Goal: Book appointment/travel/reservation

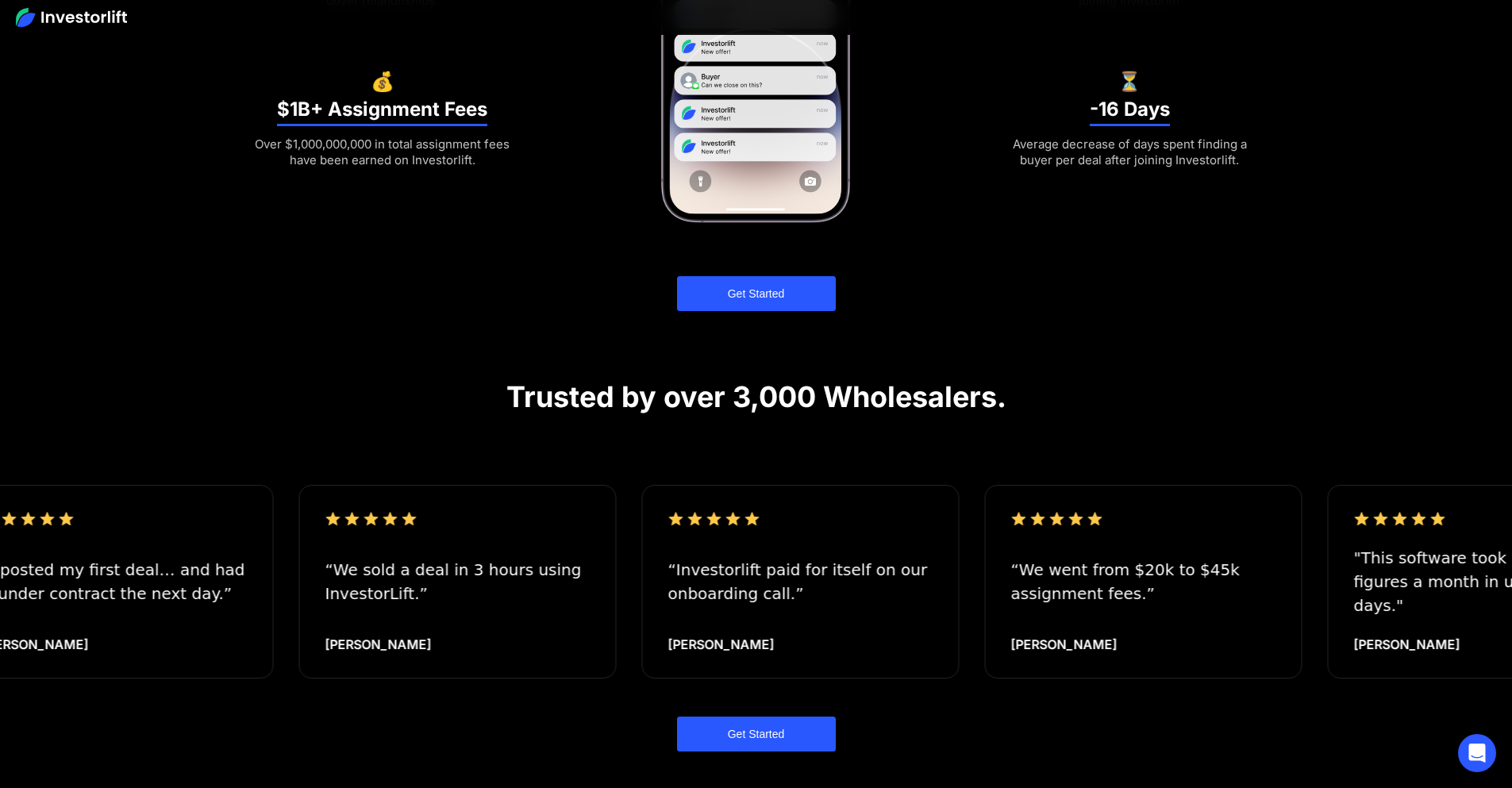
scroll to position [1575, 0]
